Goal: Task Accomplishment & Management: Manage account settings

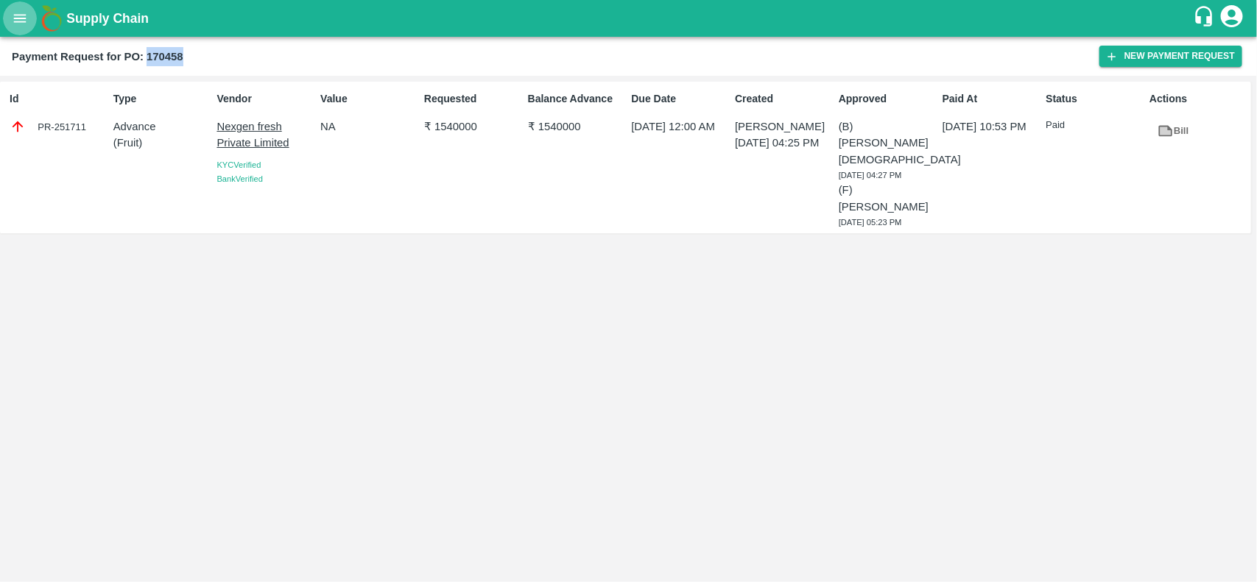
click at [15, 21] on icon "open drawer" at bounding box center [20, 18] width 13 height 8
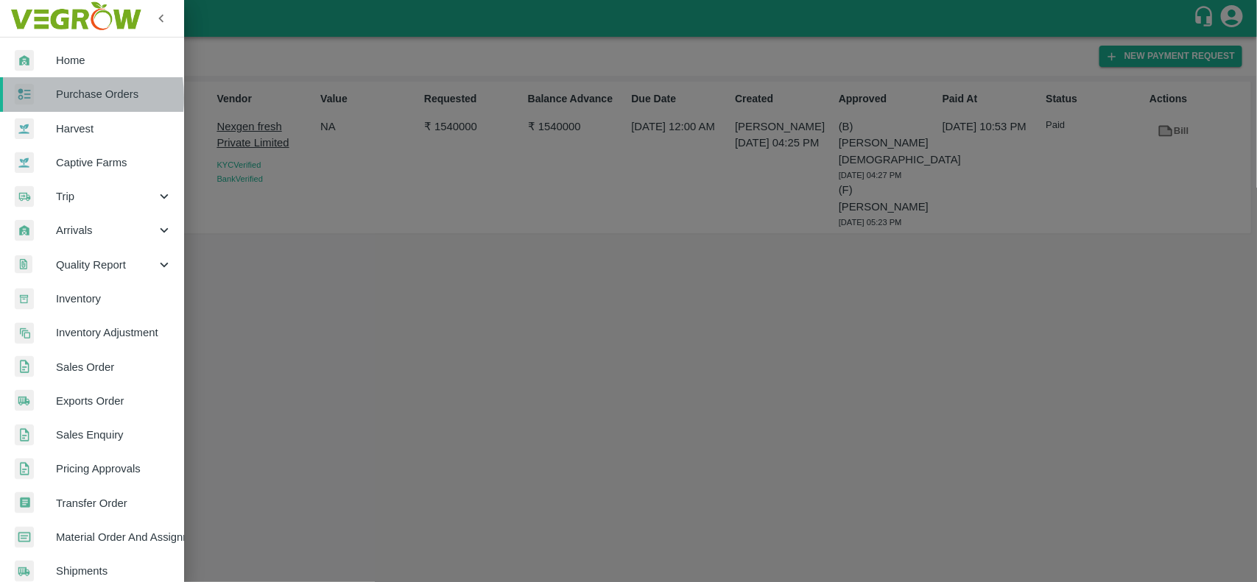
click at [38, 98] on div at bounding box center [35, 94] width 41 height 21
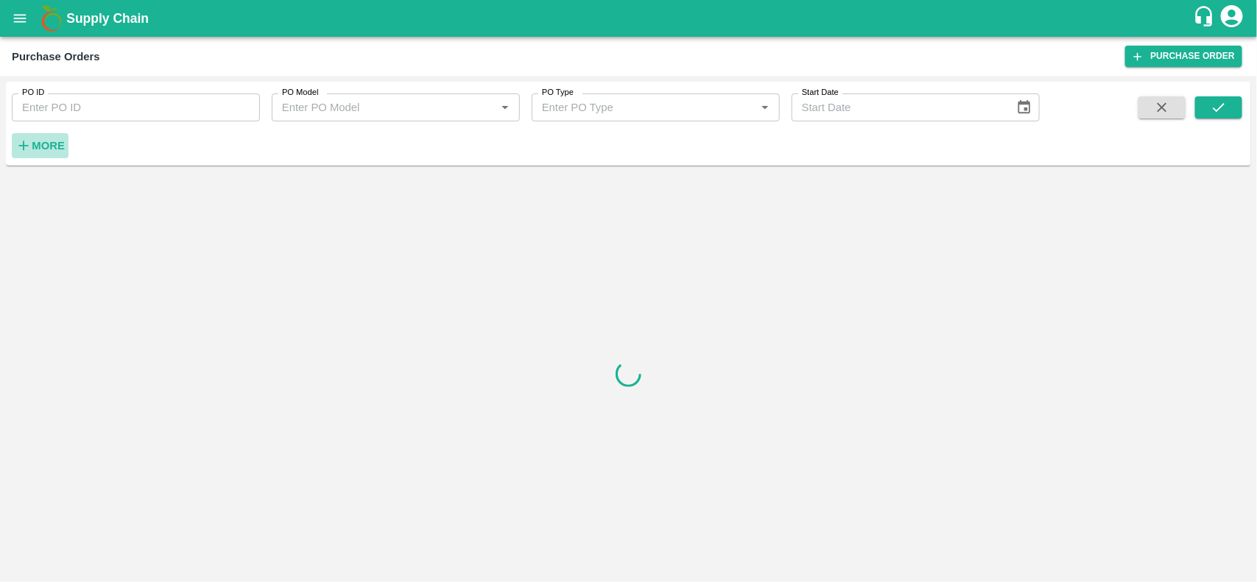
click at [39, 144] on strong "More" at bounding box center [48, 146] width 33 height 12
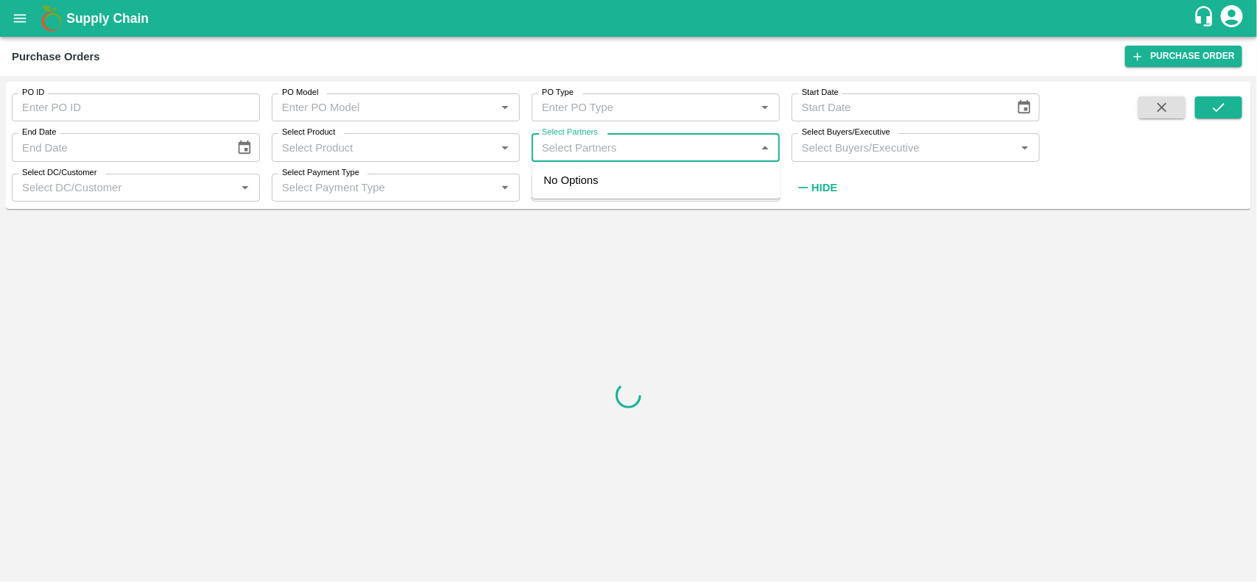
click at [591, 156] on input "Select Partners" at bounding box center [643, 147] width 215 height 19
type input "[PERSON_NAME]"
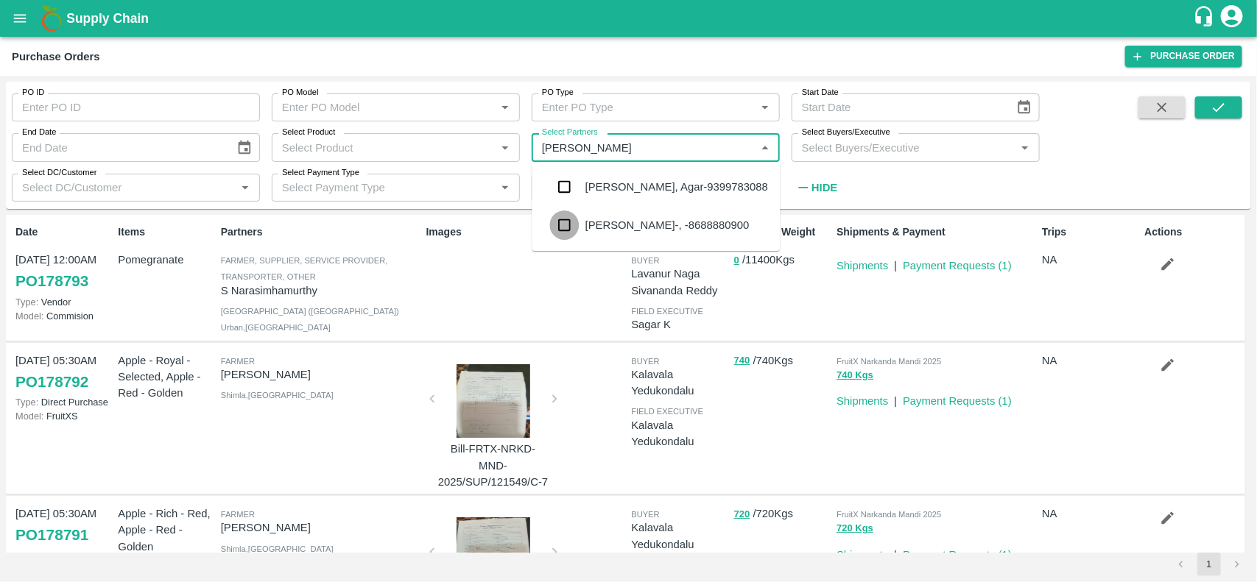
click at [551, 223] on input "checkbox" at bounding box center [564, 225] width 29 height 29
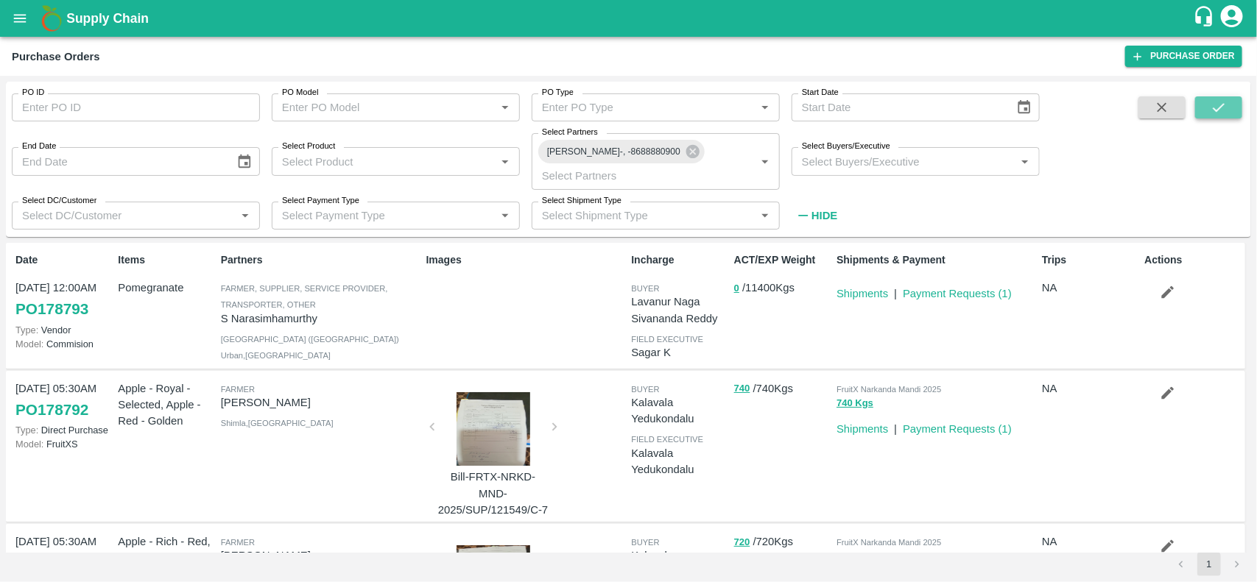
click at [1220, 107] on icon "submit" at bounding box center [1219, 107] width 16 height 16
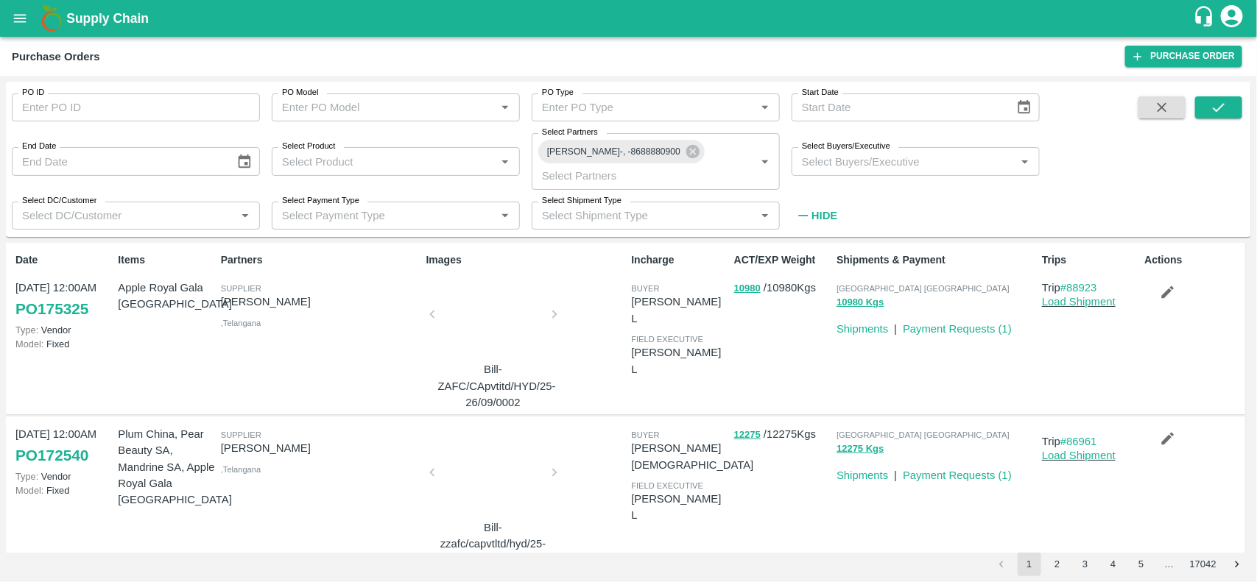
click at [1165, 284] on icon "button" at bounding box center [1168, 292] width 16 height 16
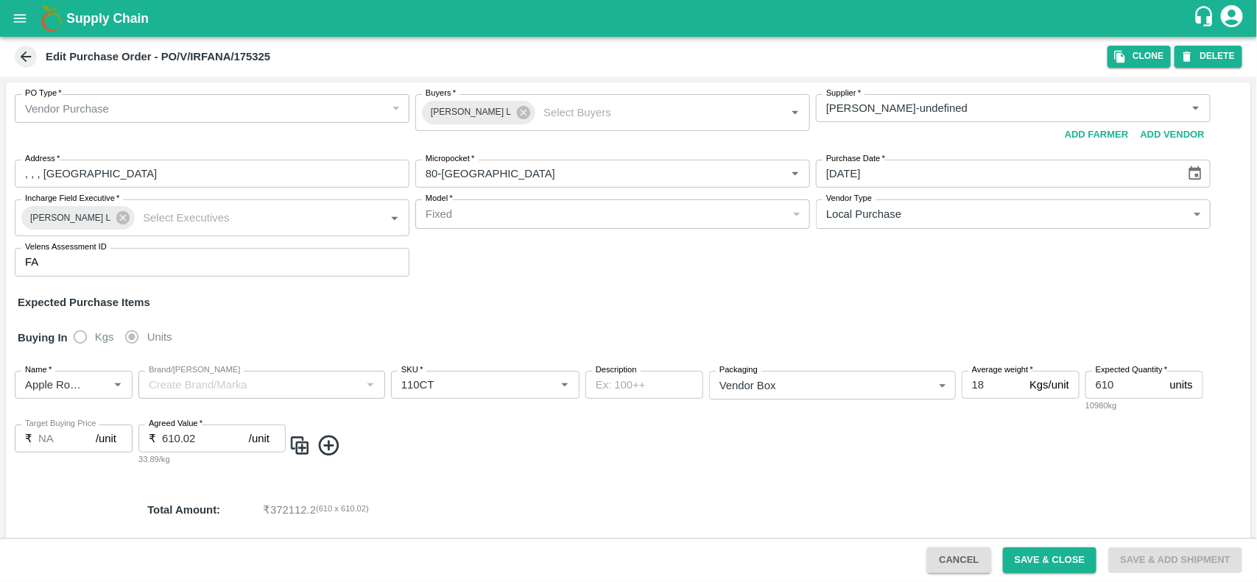
click at [476, 352] on div "Buying In Kgs Units" at bounding box center [628, 338] width 1245 height 43
click at [258, 55] on b "Edit Purchase Order - PO/V/IRFANA/175325" at bounding box center [158, 57] width 225 height 12
copy b "175325"
click at [249, 59] on b "Edit Purchase Order - PO/V/IRFANA/175325" at bounding box center [158, 57] width 225 height 12
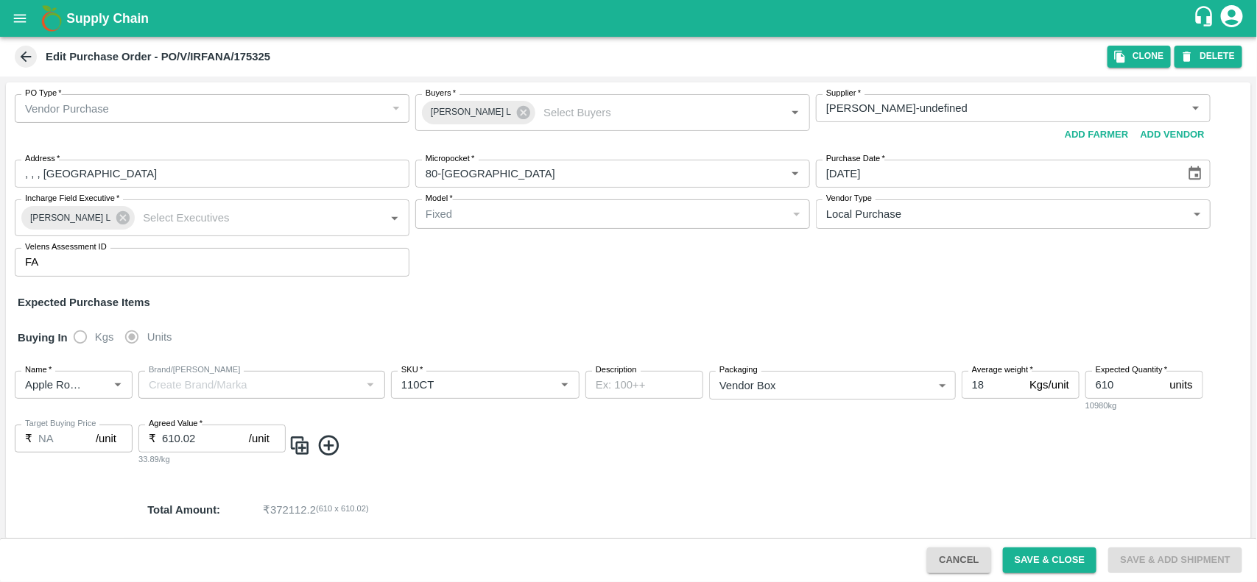
click at [336, 43] on div "Edit Purchase Order - PO/V/IRFANA/175325 Clone DELETE" at bounding box center [628, 57] width 1257 height 40
click at [248, 56] on b "Edit Purchase Order - PO/V/IRFANA/175325" at bounding box center [158, 57] width 225 height 12
copy b "175325"
click at [230, 425] on input "610.02" at bounding box center [205, 439] width 87 height 28
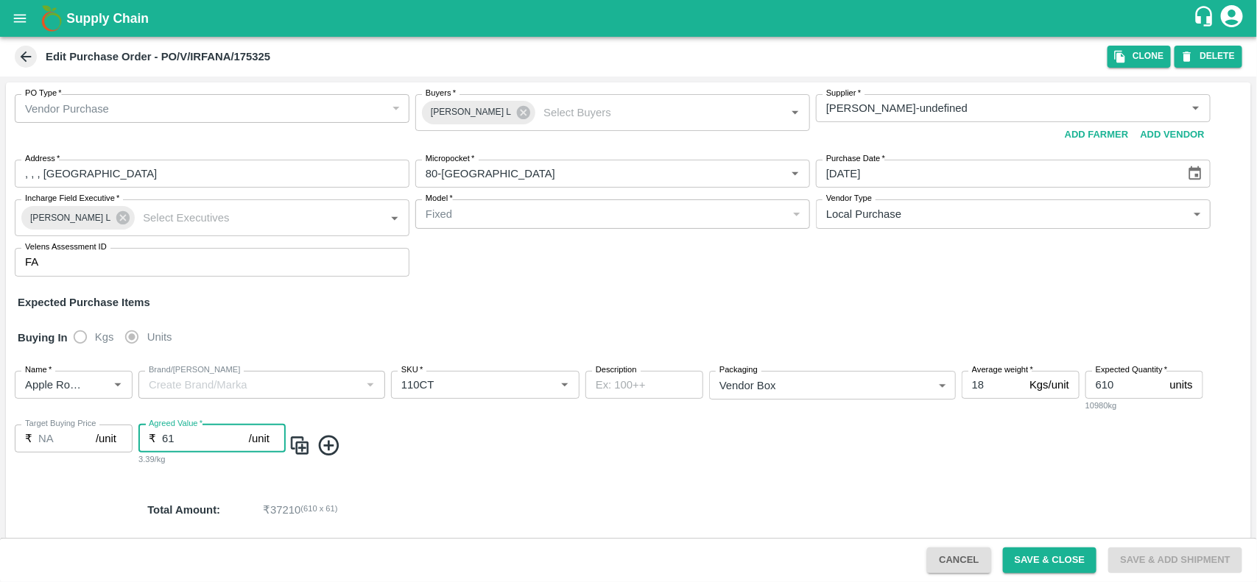
type input "6"
type input "4100"
click at [1063, 556] on button "Save & Close" at bounding box center [1050, 561] width 94 height 26
